Goal: Task Accomplishment & Management: Manage account settings

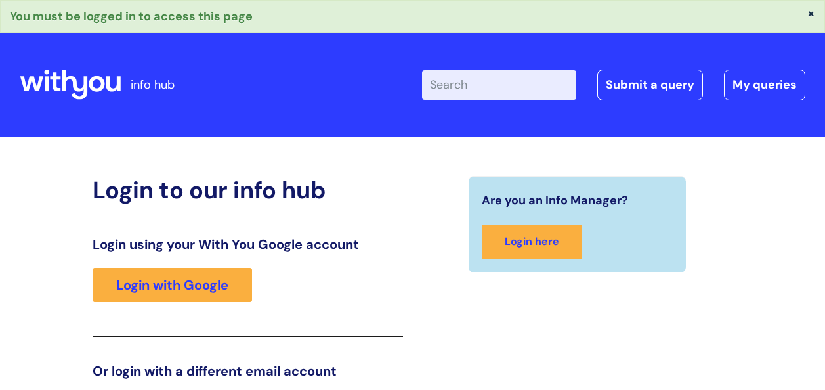
scroll to position [219, 0]
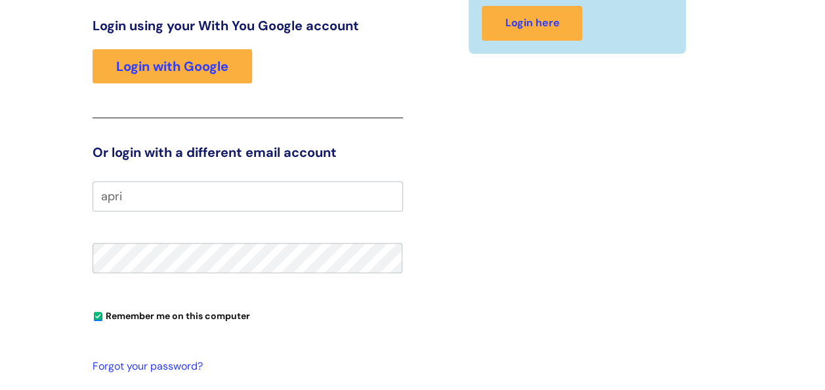
type input "[EMAIL_ADDRESS][PERSON_NAME][DOMAIN_NAME]"
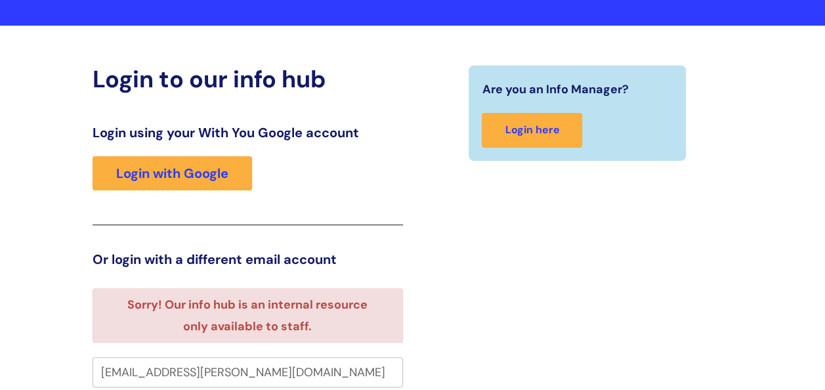
scroll to position [58, 0]
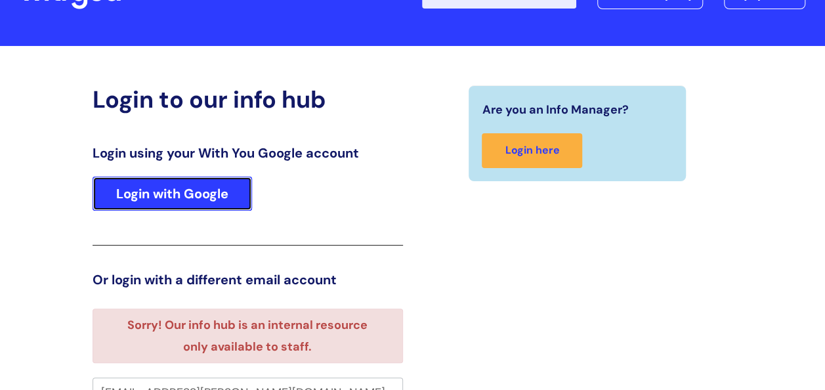
click at [164, 178] on link "Login with Google" at bounding box center [172, 194] width 159 height 34
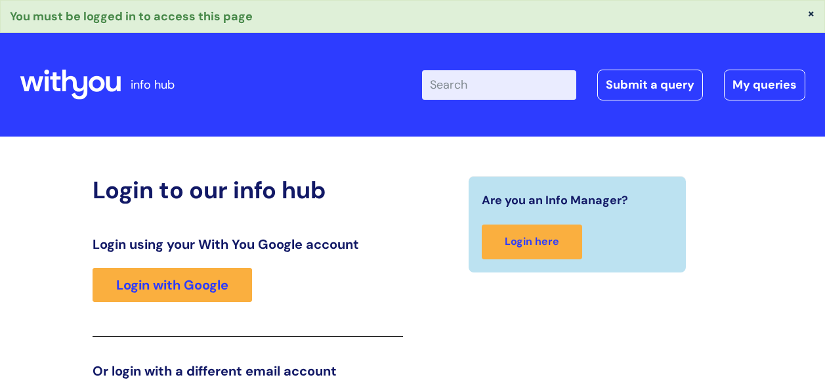
scroll to position [219, 0]
